Goal: Information Seeking & Learning: Learn about a topic

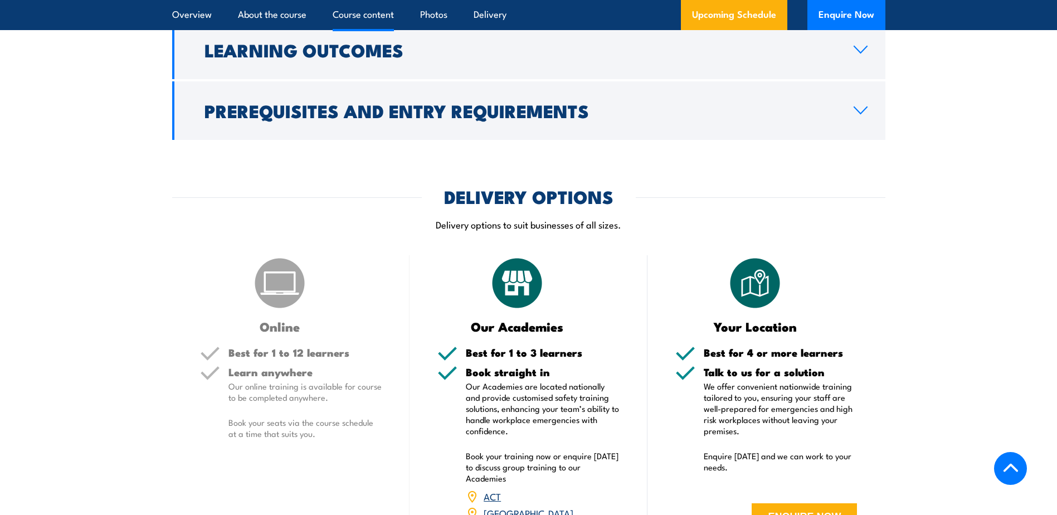
scroll to position [1505, 0]
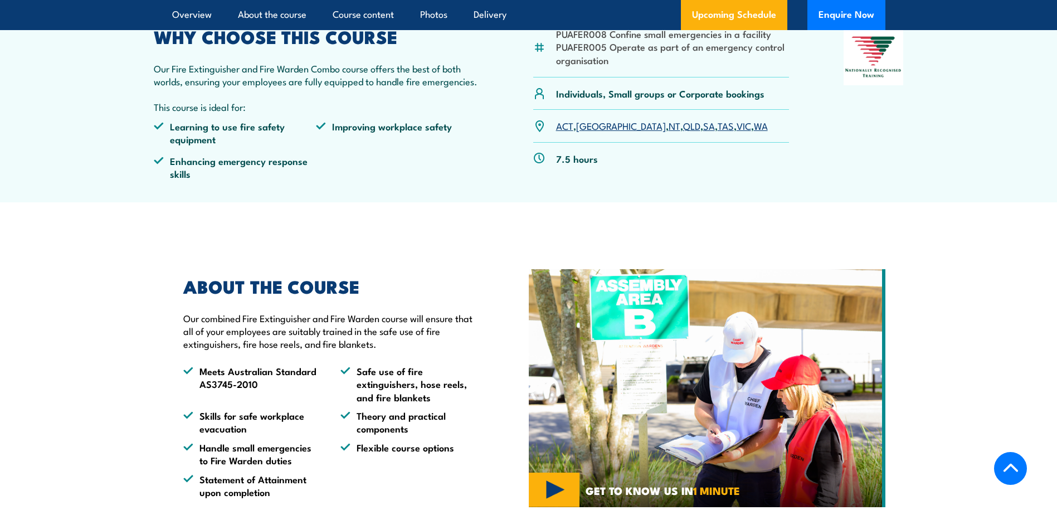
scroll to position [56, 0]
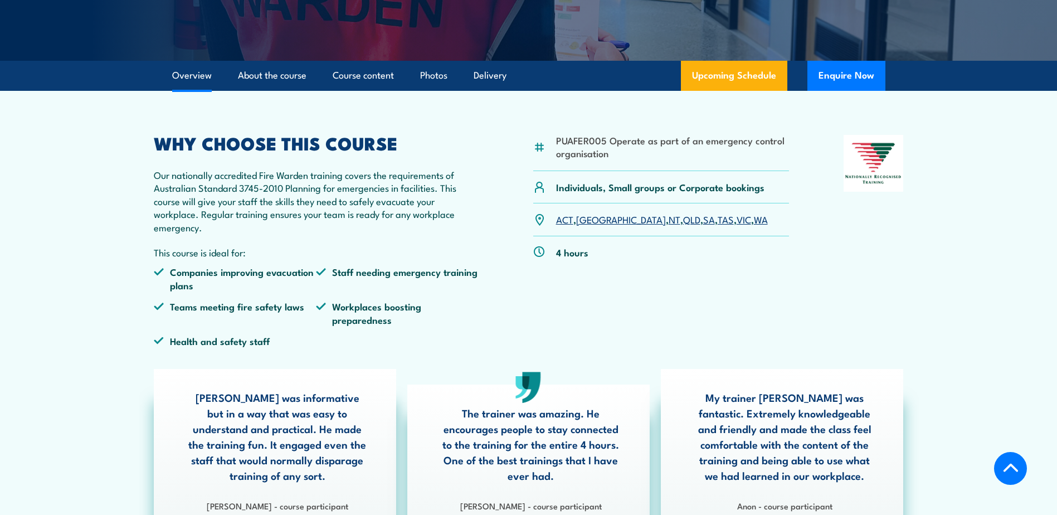
scroll to position [279, 0]
